Goal: Navigation & Orientation: Find specific page/section

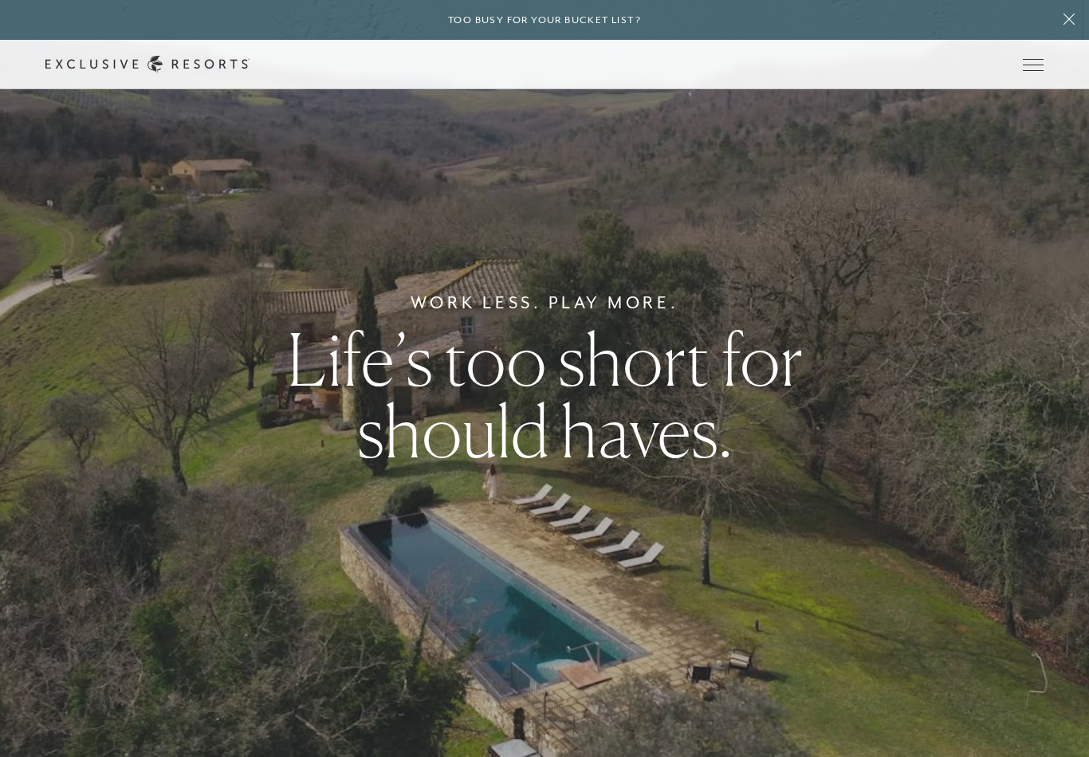
click at [1080, 22] on icon at bounding box center [1069, 19] width 30 height 13
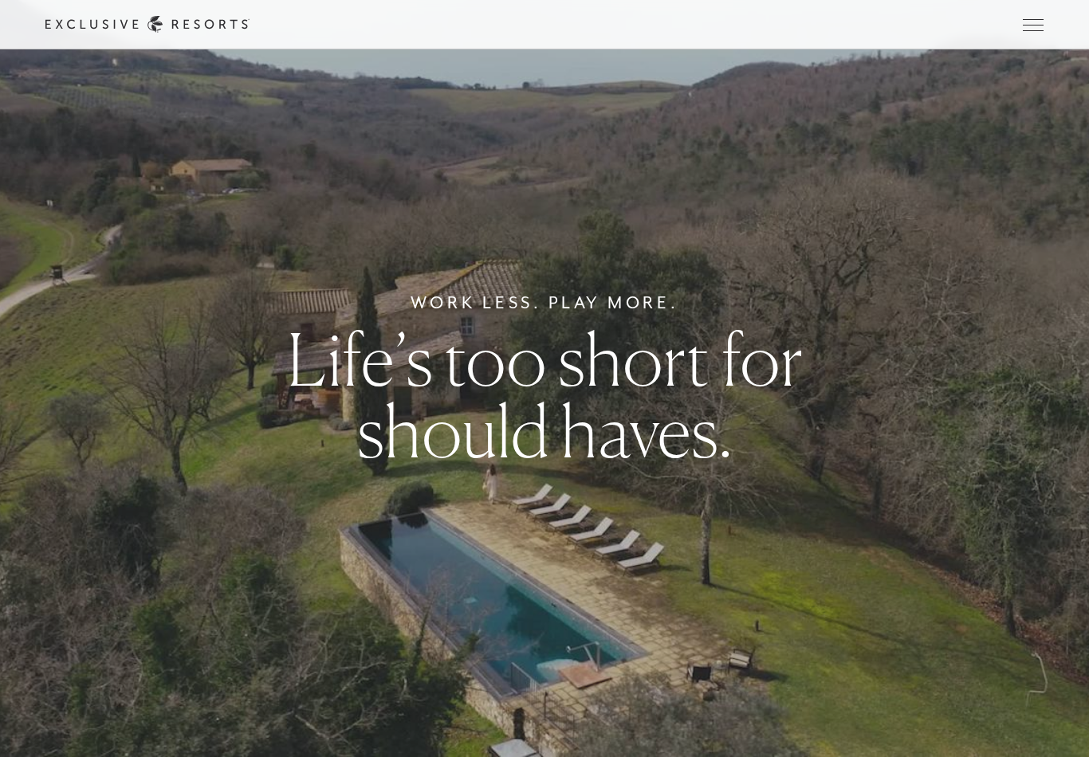
click at [1027, 26] on span "Open navigation" at bounding box center [1033, 24] width 21 height 11
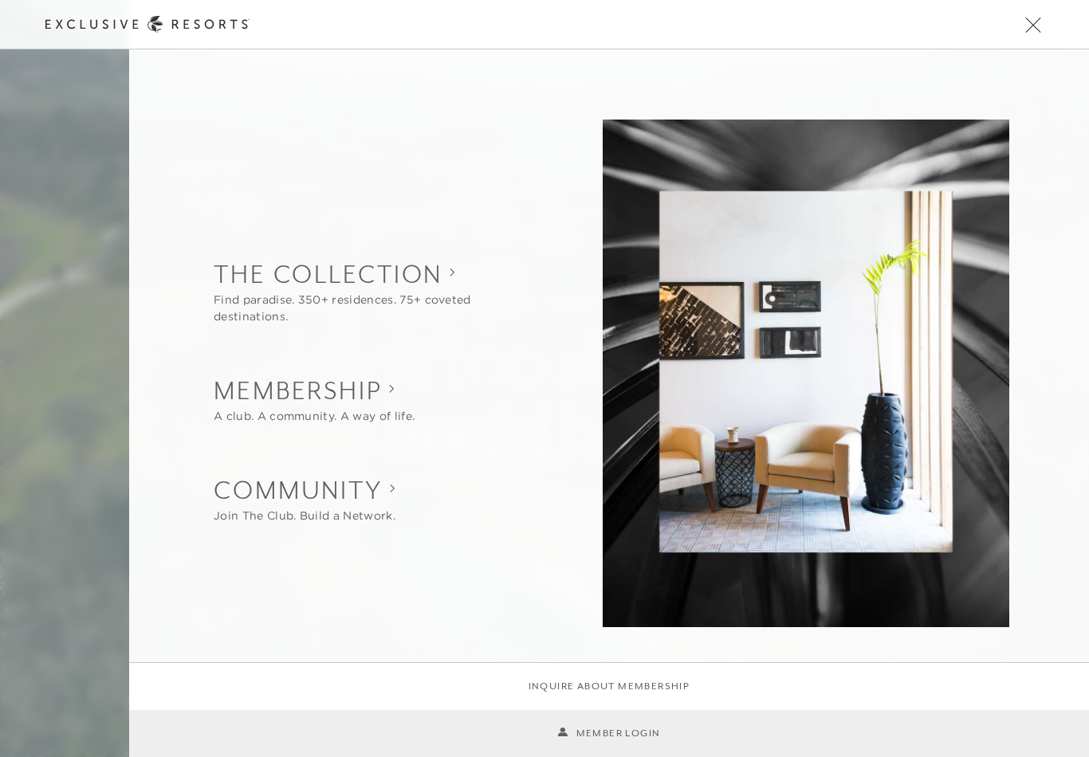
click at [584, 739] on link "Member Login" at bounding box center [608, 733] width 103 height 15
